Goal: Task Accomplishment & Management: Complete application form

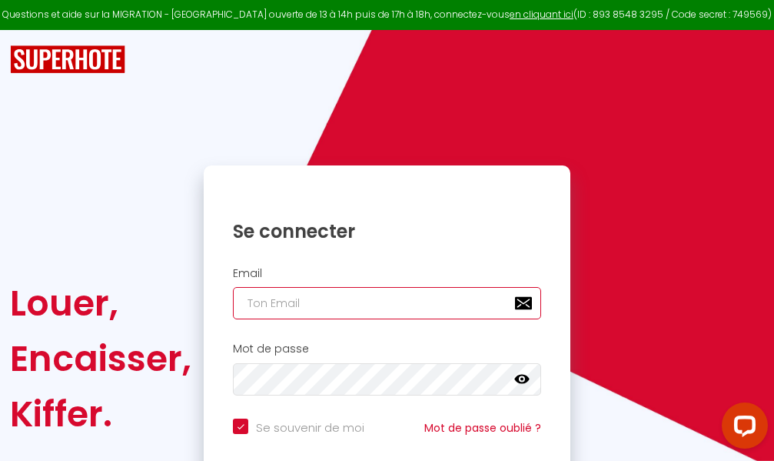
click at [393, 301] on input "email" at bounding box center [387, 303] width 308 height 32
type input "m"
checkbox input "true"
type input "ma"
checkbox input "true"
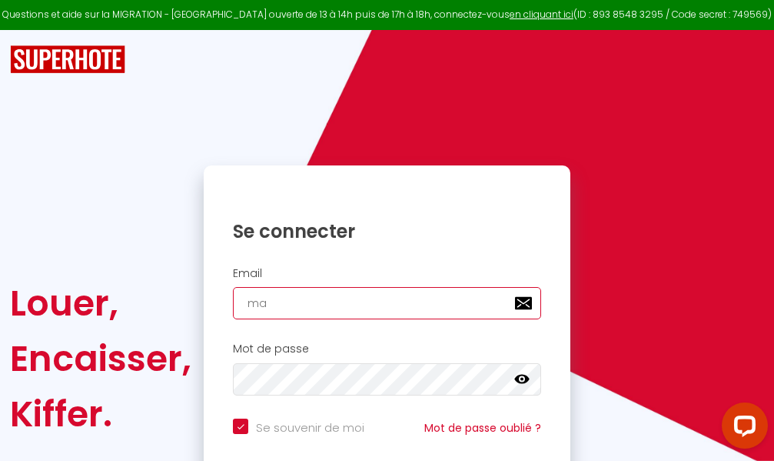
type input "mar"
checkbox input "true"
type input "marc"
checkbox input "true"
type input "marcd"
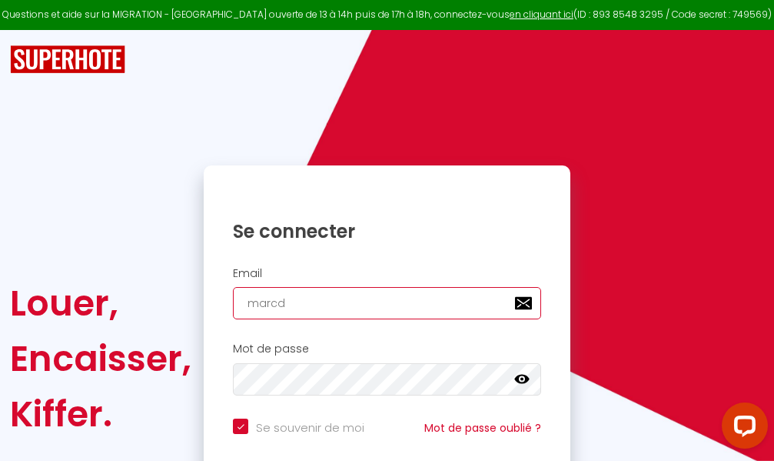
checkbox input "true"
type input "marcdp"
checkbox input "true"
type input "marcdpo"
checkbox input "true"
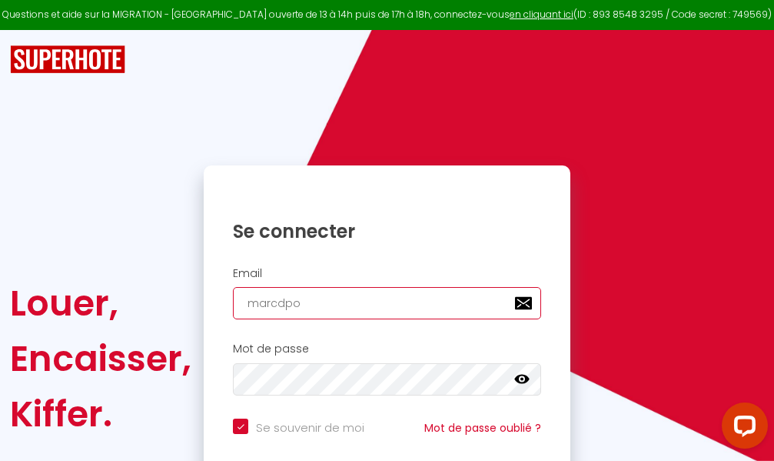
type input "marcdpoz"
checkbox input "true"
type input "marcdpoz."
checkbox input "true"
type input "marcdpoz.l"
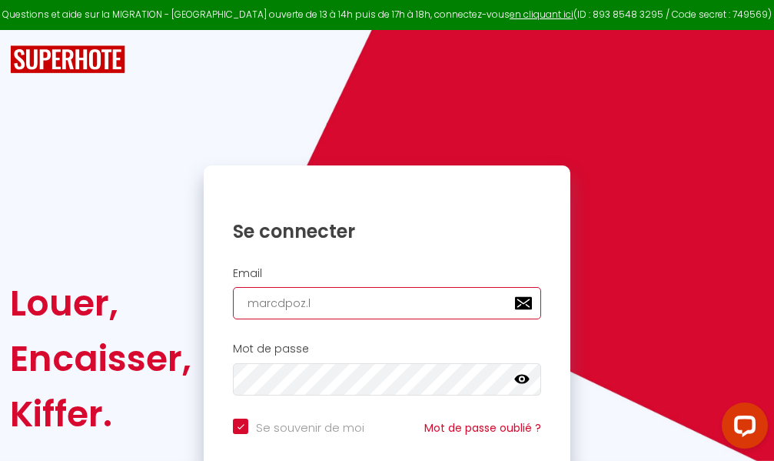
checkbox input "true"
type input "marcdpoz.lo"
checkbox input "true"
type input "marcdpoz.loc"
checkbox input "true"
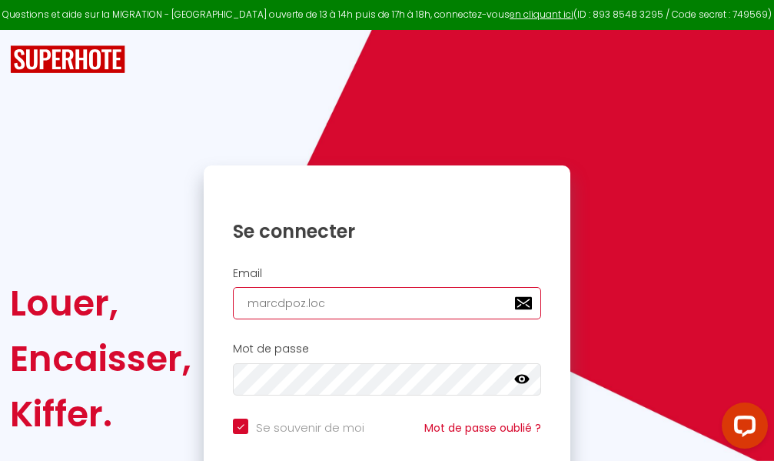
type input "marcdpoz.loca"
checkbox input "true"
type input "marcdpoz.locat"
checkbox input "true"
type input "marcdpoz.locati"
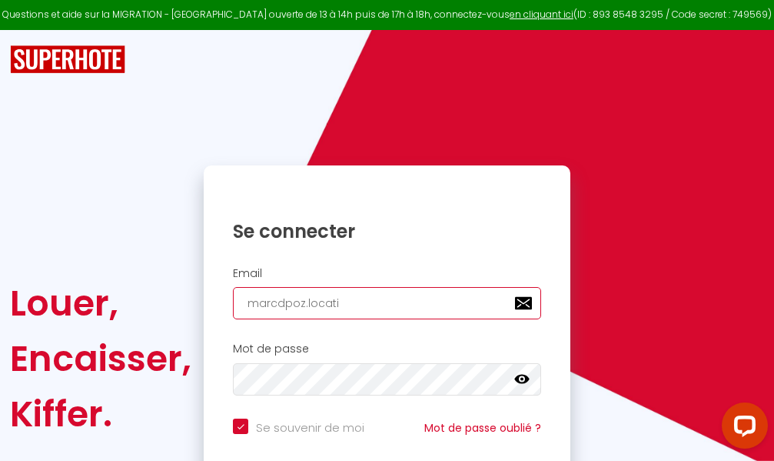
checkbox input "true"
type input "marcdpoz.locatio"
checkbox input "true"
type input "marcdpoz.location"
checkbox input "true"
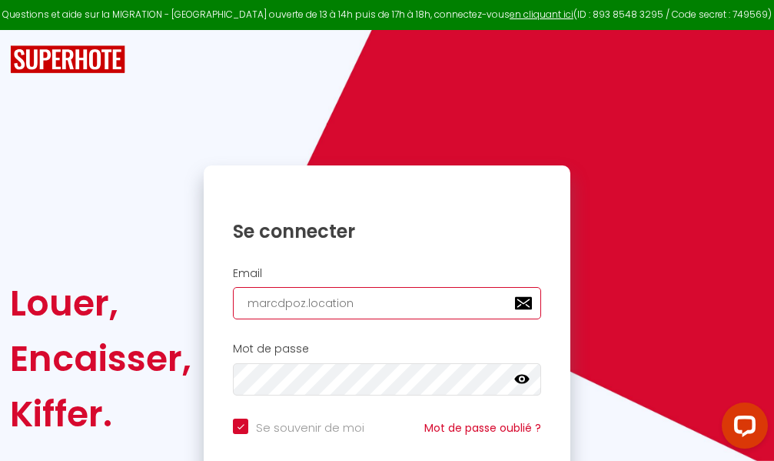
type input "marcdpoz.location@"
checkbox input "true"
type input "marcdpoz.location@g"
checkbox input "true"
type input "marcdpoz.location@gm"
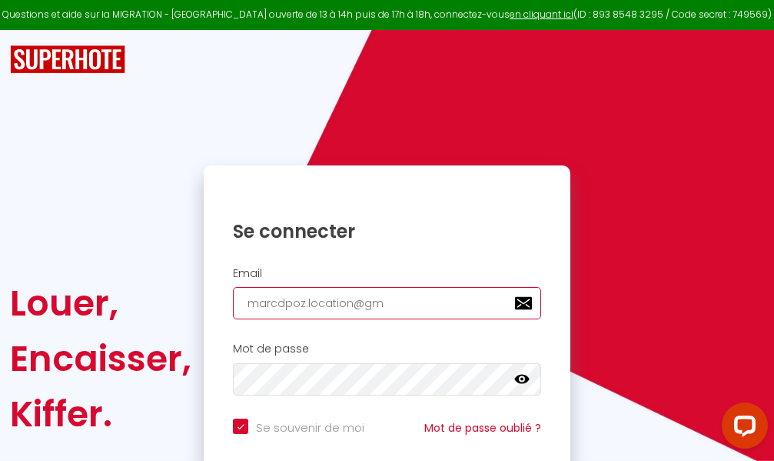
checkbox input "true"
type input "marcdpoz.location@gma"
checkbox input "true"
type input "marcdpoz.location@gmai"
checkbox input "true"
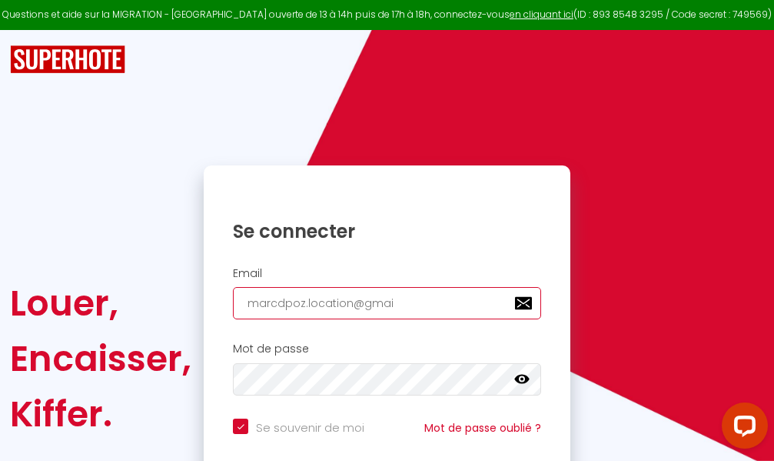
type input "[EMAIL_ADDRESS]"
checkbox input "true"
type input "[EMAIL_ADDRESS]."
checkbox input "true"
type input "marcdpoz.location@gmail.c"
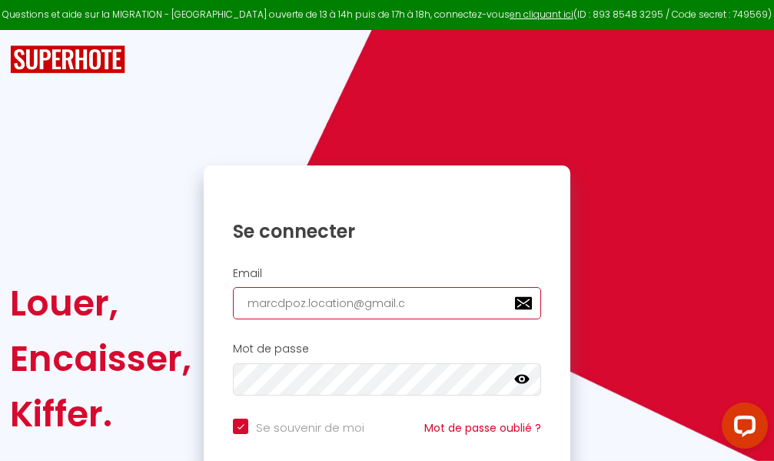
checkbox input "true"
type input "[EMAIL_ADDRESS][DOMAIN_NAME]"
checkbox input "true"
type input "[EMAIL_ADDRESS][DOMAIN_NAME]"
checkbox input "true"
